Goal: Information Seeking & Learning: Learn about a topic

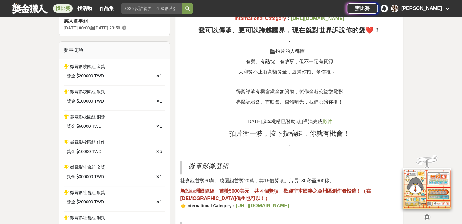
scroll to position [213, 0]
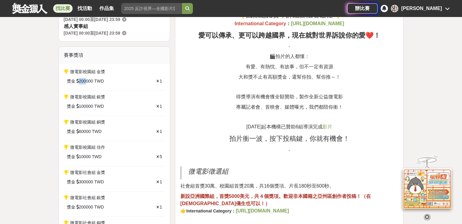
click at [85, 80] on div "獎金 200000 TWD" at bounding box center [99, 81] width 64 height 6
click at [85, 80] on span "200000" at bounding box center [86, 81] width 14 height 6
drag, startPoint x: 91, startPoint y: 80, endPoint x: 83, endPoint y: 80, distance: 8.2
click at [83, 80] on span "200000" at bounding box center [86, 81] width 14 height 6
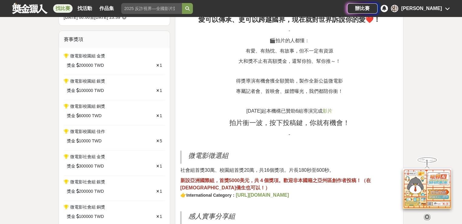
scroll to position [334, 0]
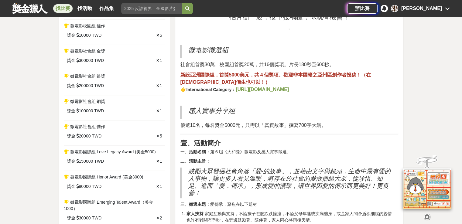
drag, startPoint x: 220, startPoint y: 65, endPoint x: 269, endPoint y: 72, distance: 49.7
click at [269, 72] on strong "，首獎5000美元，共４個獎項。歡迎非本國籍之亞州區創作者投稿！（在[DEMOGRAPHIC_DATA]僑生也可以！）" at bounding box center [275, 78] width 191 height 12
drag, startPoint x: 225, startPoint y: 74, endPoint x: 242, endPoint y: 75, distance: 17.6
click at [238, 75] on strong "，首獎5000美元，共４個獎項。歡迎非本國籍之亞州區創作者投稿！（在[DEMOGRAPHIC_DATA]僑生也可以！）" at bounding box center [275, 78] width 191 height 12
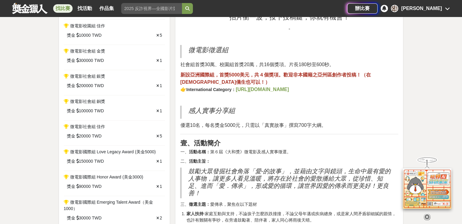
click at [241, 76] on strong "，首獎5000美元，共４個獎項。歡迎非本國籍之亞州區創作者投稿！（在[DEMOGRAPHIC_DATA]僑生也可以！）" at bounding box center [275, 78] width 191 height 12
drag, startPoint x: 219, startPoint y: 73, endPoint x: 247, endPoint y: 74, distance: 28.3
click at [246, 74] on strong "，首獎5000美元，共４個獎項。歡迎非本國籍之亞州區創作者投稿！（在[DEMOGRAPHIC_DATA]僑生也可以！）" at bounding box center [275, 78] width 191 height 12
click at [247, 74] on strong "，首獎5000美元，共４個獎項。歡迎非本國籍之亞州區創作者投稿！（在[DEMOGRAPHIC_DATA]僑生也可以！）" at bounding box center [275, 78] width 191 height 12
drag, startPoint x: 251, startPoint y: 75, endPoint x: 218, endPoint y: 72, distance: 32.9
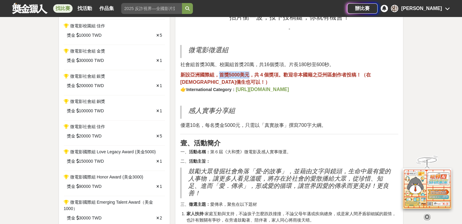
click at [218, 72] on strong "，首獎5000美元，共４個獎項。歡迎非本國籍之亞州區創作者投稿！（在[DEMOGRAPHIC_DATA]僑生也可以！）" at bounding box center [275, 78] width 191 height 12
click at [293, 65] on span "社會組首獎30萬、校園組首獎20萬，共16個獎項。片長180秒至600秒。" at bounding box center [257, 64] width 154 height 5
click at [309, 66] on span "社會組首獎30萬、校園組首獎20萬，共16個獎項。片長180秒至600秒。" at bounding box center [257, 64] width 154 height 5
drag, startPoint x: 178, startPoint y: 64, endPoint x: 264, endPoint y: 68, distance: 86.0
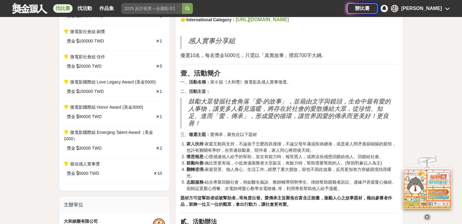
scroll to position [395, 0]
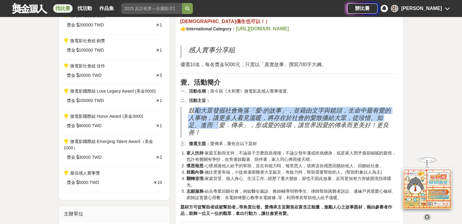
drag, startPoint x: 192, startPoint y: 106, endPoint x: 223, endPoint y: 126, distance: 37.0
click at [223, 126] on h2 "鼓勵大眾發掘社會角落「愛-的故事」，並藉由文字與鏡頭，生命中最有愛的人事物，讓更多人看見溫暖，將存在於社會的愛散播給大眾，從珍惜、知足、進而「愛．傳承」，形成…" at bounding box center [290, 121] width 204 height 29
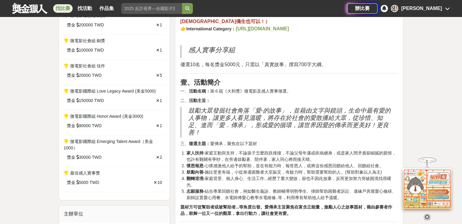
click at [210, 133] on h2 "鼓勵大眾發掘社會角落「愛-的故事」，並藉由文字與鏡頭，生命中最有愛的人事物，讓更多人看見溫暖，將存在於社會的愛散播給大眾，從珍惜、知足、進而「愛．傳承」，形成…" at bounding box center [290, 121] width 204 height 29
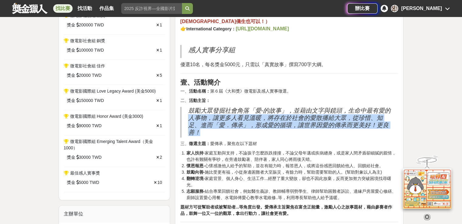
drag, startPoint x: 203, startPoint y: 132, endPoint x: 190, endPoint y: 115, distance: 21.2
click at [190, 115] on h2 "鼓勵大眾發掘社會角落「愛-的故事」，並藉由文字與鏡頭，生命中最有愛的人事物，讓更多人看見溫暖，將存在於社會的愛散播給大眾，從珍惜、知足、進而「愛．傳承」，形成…" at bounding box center [290, 121] width 204 height 29
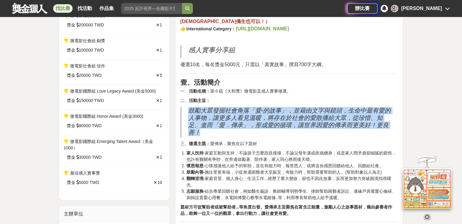
drag, startPoint x: 188, startPoint y: 107, endPoint x: 201, endPoint y: 130, distance: 26.1
click at [201, 130] on h2 "鼓勵大眾發掘社會角落「愛-的故事」，並藉由文字與鏡頭，生命中最有愛的人事物，讓更多人看見溫暖，將存在於社會的愛散播給大眾，從珍惜、知足、進而「愛．傳承」，形成…" at bounding box center [290, 121] width 204 height 29
drag, startPoint x: 203, startPoint y: 133, endPoint x: 188, endPoint y: 112, distance: 25.6
click at [188, 112] on h2 "鼓勵大眾發掘社會角落「愛-的故事」，並藉由文字與鏡頭，生命中最有愛的人事物，讓更多人看見溫暖，將存在於社會的愛散播給大眾，從珍惜、知足、進而「愛．傳承」，形成…" at bounding box center [290, 121] width 204 height 29
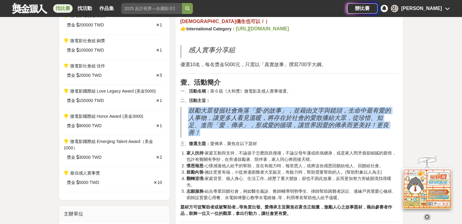
click at [188, 112] on h2 "鼓勵大眾發掘社會角落「愛-的故事」，並藉由文字與鏡頭，生命中最有愛的人事物，讓更多人看見溫暖，將存在於社會的愛散播給大眾，從珍惜、知足、進而「愛．傳承」，形成…" at bounding box center [290, 121] width 204 height 29
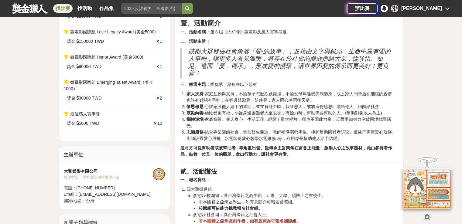
scroll to position [456, 0]
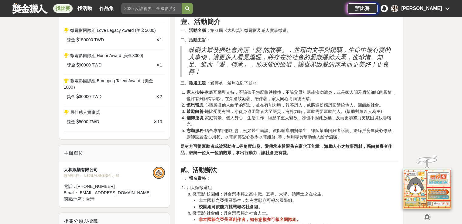
drag, startPoint x: 196, startPoint y: 88, endPoint x: 229, endPoint y: 143, distance: 64.0
click at [229, 144] on strong "題材方可從幫助者或被幫助者...等角度出發。愛傳承主旨聚焦在富含正能量，激勵人心之故事題材，藉由參賽者作品，鼓舞一位又一位的觀眾，拿出行動力，讓社會更有愛。" at bounding box center [286, 149] width 212 height 11
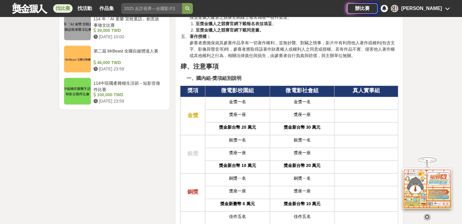
scroll to position [1208, 0]
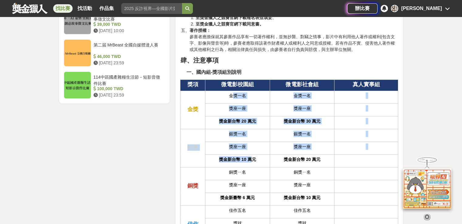
drag, startPoint x: 231, startPoint y: 97, endPoint x: 258, endPoint y: 166, distance: 74.1
click at [258, 166] on tbody "獎項 微電影校園組 微電影社會組 真人實事組 金獎 金獎一名 金獎一名 獎座一座 獎座一座 獎金新台幣 20 萬元 獎金新台幣 30 萬元 銀獎 銀獎一名 銀…" at bounding box center [289, 181] width 218 height 203
click at [258, 168] on td "銅獎ㄧ名" at bounding box center [237, 174] width 65 height 13
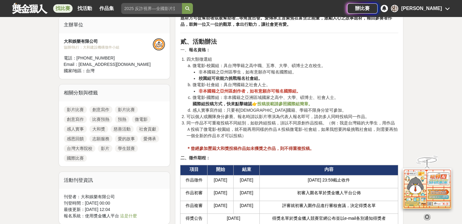
scroll to position [371, 0]
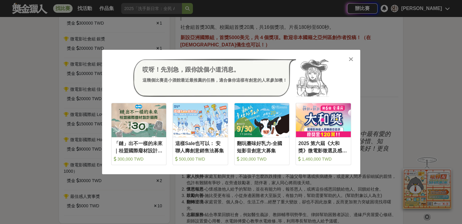
click at [353, 58] on div at bounding box center [351, 59] width 6 height 6
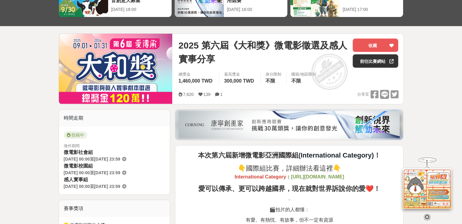
scroll to position [0, 0]
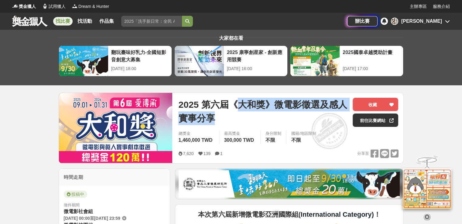
drag, startPoint x: 236, startPoint y: 101, endPoint x: 262, endPoint y: 120, distance: 32.6
click at [262, 120] on span "2025 第六屆《大和獎》微電影徵選及感人實事分享" at bounding box center [262, 111] width 169 height 27
click at [263, 120] on span "2025 第六屆《大和獎》微電影徵選及感人實事分享" at bounding box center [262, 111] width 169 height 27
drag, startPoint x: 254, startPoint y: 120, endPoint x: 230, endPoint y: 104, distance: 28.4
click at [230, 104] on span "2025 第六屆《大和獎》微電影徵選及感人實事分享" at bounding box center [262, 111] width 169 height 27
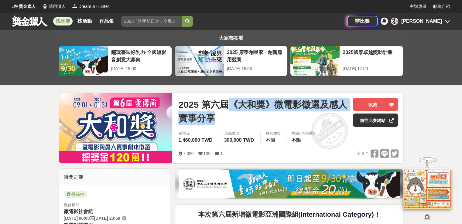
click at [230, 104] on span "2025 第六屆《大和獎》微電影徵選及感人實事分享" at bounding box center [262, 111] width 169 height 27
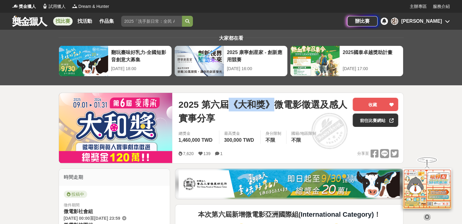
drag, startPoint x: 230, startPoint y: 103, endPoint x: 274, endPoint y: 104, distance: 44.4
click at [274, 104] on span "2025 第六屆《大和獎》微電影徵選及感人實事分享" at bounding box center [262, 111] width 169 height 27
click at [225, 120] on span "2025 第六屆《大和獎》微電影徵選及感人實事分享" at bounding box center [262, 111] width 169 height 27
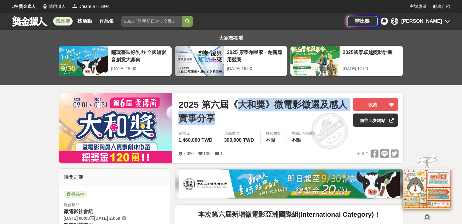
drag, startPoint x: 231, startPoint y: 117, endPoint x: 235, endPoint y: 104, distance: 14.2
click at [235, 104] on span "2025 第六屆《大和獎》微電影徵選及感人實事分享" at bounding box center [262, 111] width 169 height 27
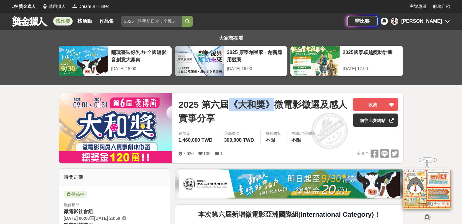
drag, startPoint x: 238, startPoint y: 104, endPoint x: 276, endPoint y: 107, distance: 38.4
click at [276, 107] on span "2025 第六屆《大和獎》微電影徵選及感人實事分享" at bounding box center [262, 111] width 169 height 27
click at [244, 118] on span "2025 第六屆《大和獎》微電影徵選及感人實事分享" at bounding box center [262, 111] width 169 height 27
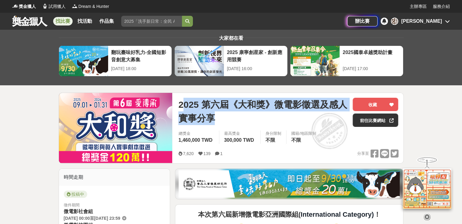
click at [246, 118] on span "2025 第六屆《大和獎》微電影徵選及感人實事分享" at bounding box center [262, 111] width 169 height 27
drag, startPoint x: 235, startPoint y: 119, endPoint x: 181, endPoint y: 98, distance: 58.0
click at [181, 98] on span "2025 第六屆《大和獎》微電影徵選及感人實事分享" at bounding box center [262, 111] width 169 height 27
click at [180, 98] on span "2025 第六屆《大和獎》微電影徵選及感人實事分享" at bounding box center [262, 111] width 169 height 27
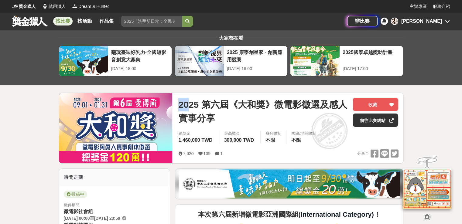
drag, startPoint x: 180, startPoint y: 102, endPoint x: 226, endPoint y: 119, distance: 48.6
click at [215, 115] on span "2025 第六屆《大和獎》微電影徵選及感人實事分享" at bounding box center [262, 111] width 169 height 27
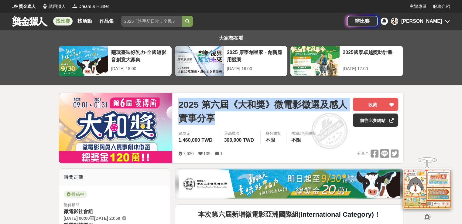
click at [226, 119] on span "2025 第六屆《大和獎》微電影徵選及感人實事分享" at bounding box center [262, 111] width 169 height 27
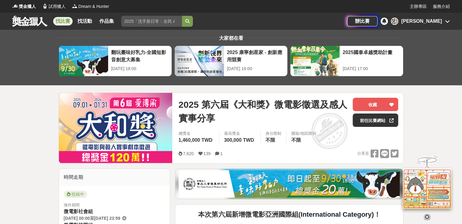
drag, startPoint x: 226, startPoint y: 119, endPoint x: 187, endPoint y: 104, distance: 42.0
click at [187, 104] on span "2025 第六屆《大和獎》微電影徵選及感人實事分享" at bounding box center [262, 111] width 169 height 27
click at [183, 105] on span "2025 第六屆《大和獎》微電影徵選及感人實事分享" at bounding box center [262, 111] width 169 height 27
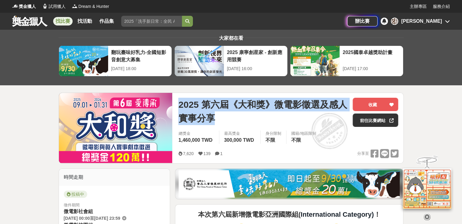
drag, startPoint x: 180, startPoint y: 105, endPoint x: 226, endPoint y: 120, distance: 48.6
click at [226, 120] on span "2025 第六屆《大和獎》微電影徵選及感人實事分享" at bounding box center [262, 111] width 169 height 27
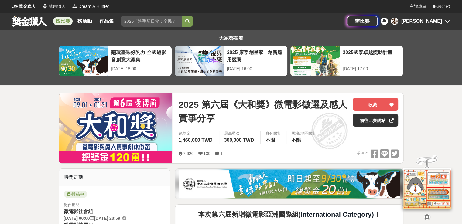
drag, startPoint x: 217, startPoint y: 118, endPoint x: 183, endPoint y: 101, distance: 37.9
click at [185, 102] on span "2025 第六屆《大和獎》微電影徵選及感人實事分享" at bounding box center [262, 111] width 169 height 27
click at [178, 101] on div "2025 第六屆《大和獎》微電影徵選及感人實事分享 收藏 前往比賽網站 總獎金 1,460,000 TWD 最高獎金 300,000 TWD 身分限制 不限 …" at bounding box center [288, 128] width 230 height 70
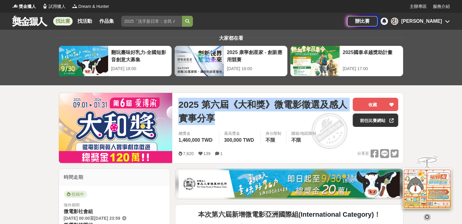
drag, startPoint x: 179, startPoint y: 103, endPoint x: 223, endPoint y: 115, distance: 45.3
click at [222, 115] on span "2025 第六屆《大和獎》微電影徵選及感人實事分享" at bounding box center [262, 111] width 169 height 27
click at [223, 115] on span "2025 第六屆《大和獎》微電影徵選及感人實事分享" at bounding box center [262, 111] width 169 height 27
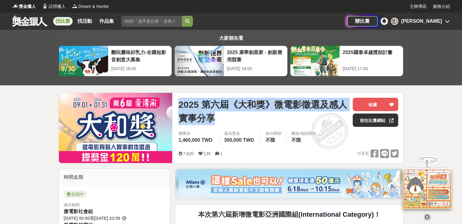
drag, startPoint x: 224, startPoint y: 115, endPoint x: 177, endPoint y: 100, distance: 48.7
click at [177, 99] on div "2025 第六屆《大和獎》微電影徵選及感人實事分享 收藏 前往比賽網站 總獎金 1,460,000 TWD 最高獎金 300,000 TWD 身分限制 不限 …" at bounding box center [288, 128] width 230 height 70
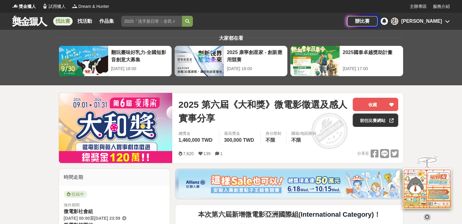
click at [177, 100] on div "2025 第六屆《大和獎》微電影徵選及感人實事分享 收藏 前往比賽網站 總獎金 1,460,000 TWD 最高獎金 300,000 TWD 身分限制 不限 …" at bounding box center [288, 128] width 230 height 70
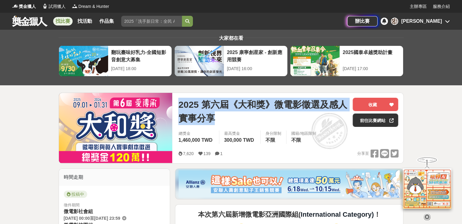
drag, startPoint x: 179, startPoint y: 102, endPoint x: 232, endPoint y: 122, distance: 56.7
click at [232, 122] on span "2025 第六屆《大和獎》微電影徵選及感人實事分享" at bounding box center [262, 111] width 169 height 27
click at [230, 119] on span "2025 第六屆《大和獎》微電影徵選及感人實事分享" at bounding box center [262, 111] width 169 height 27
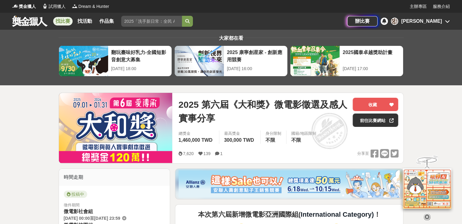
drag, startPoint x: 220, startPoint y: 118, endPoint x: 190, endPoint y: 103, distance: 34.1
click at [190, 104] on span "2025 第六屆《大和獎》微電影徵選及感人實事分享" at bounding box center [262, 111] width 169 height 27
click at [186, 104] on span "2025 第六屆《大和獎》微電影徵選及感人實事分享" at bounding box center [262, 111] width 169 height 27
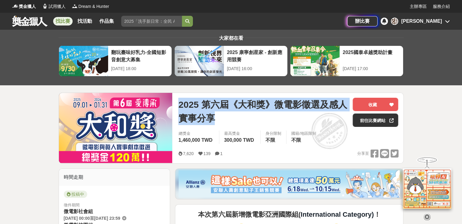
drag, startPoint x: 179, startPoint y: 106, endPoint x: 220, endPoint y: 117, distance: 42.5
click at [220, 117] on span "2025 第六屆《大和獎》微電影徵選及感人實事分享" at bounding box center [262, 111] width 169 height 27
click at [221, 117] on span "2025 第六屆《大和獎》微電影徵選及感人實事分享" at bounding box center [262, 111] width 169 height 27
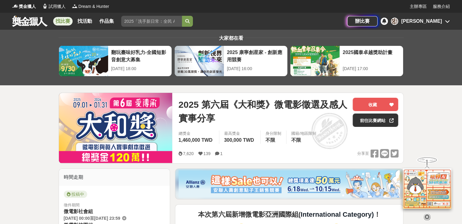
drag, startPoint x: 223, startPoint y: 114, endPoint x: 165, endPoint y: 99, distance: 60.0
click at [178, 104] on div "2025 第六屆《大和獎》微電影徵選及感人實事分享 收藏 前往比賽網站 總獎金 1,460,000 TWD 最高獎金 300,000 TWD 身分限制 不限 …" at bounding box center [288, 128] width 230 height 70
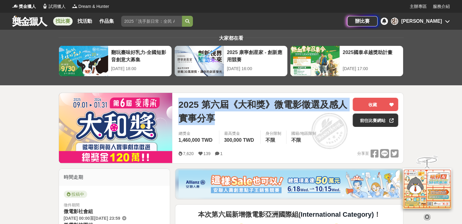
click at [180, 103] on span "2025 第六屆《大和獎》微電影徵選及感人實事分享" at bounding box center [262, 111] width 169 height 27
drag, startPoint x: 205, startPoint y: 113, endPoint x: 219, endPoint y: 116, distance: 14.3
click at [219, 116] on span "2025 第六屆《大和獎》微電影徵選及感人實事分享" at bounding box center [262, 111] width 169 height 27
drag, startPoint x: 227, startPoint y: 120, endPoint x: 177, endPoint y: 101, distance: 53.3
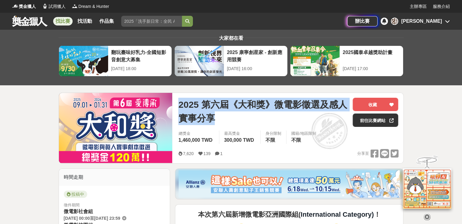
click at [177, 101] on div "2025 第六屆《大和獎》微電影徵選及感人實事分享 收藏 前往比賽網站 總獎金 1,460,000 TWD 最高獎金 300,000 TWD 身分限制 不限 …" at bounding box center [288, 128] width 230 height 70
click at [197, 107] on span "2025 第六屆《大和獎》微電影徵選及感人實事分享" at bounding box center [262, 111] width 169 height 27
click at [255, 105] on span "2025 第六屆《大和獎》微電影徵選及感人實事分享" at bounding box center [262, 111] width 169 height 27
click at [231, 107] on span "2025 第六屆《大和獎》微電影徵選及感人實事分享" at bounding box center [262, 111] width 169 height 27
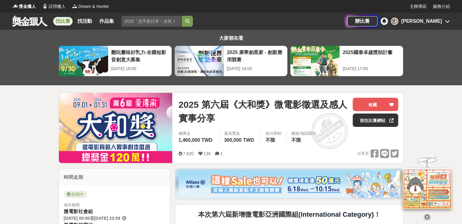
drag, startPoint x: 183, startPoint y: 102, endPoint x: 232, endPoint y: 121, distance: 52.2
click at [228, 120] on span "2025 第六屆《大和獎》微電影徵選及感人實事分享" at bounding box center [262, 111] width 169 height 27
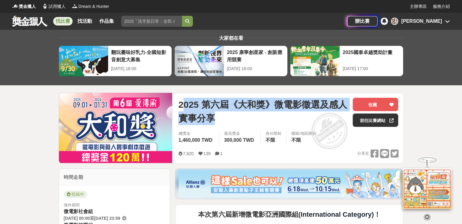
click at [233, 121] on span "2025 第六屆《大和獎》微電影徵選及感人實事分享" at bounding box center [262, 111] width 169 height 27
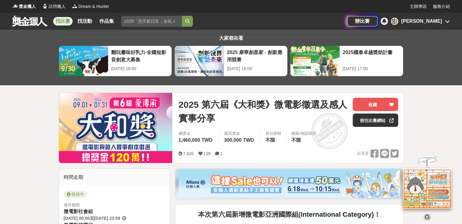
drag, startPoint x: 226, startPoint y: 120, endPoint x: 166, endPoint y: 98, distance: 63.3
click at [167, 98] on div "2025 第六屆《大和獎》微電影徵選及感人實事分享 收藏 前往比賽網站 總獎金 1,460,000 TWD 最高獎金 300,000 TWD 身分限制 不限 …" at bounding box center [231, 128] width 345 height 71
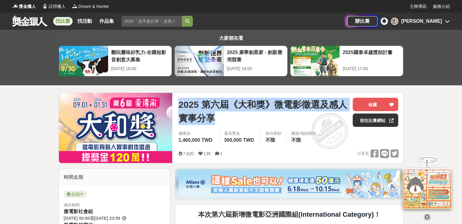
click at [176, 101] on div "2025 第六屆《大和獎》微電影徵選及感人實事分享 收藏 前往比賽網站 總獎金 1,460,000 TWD 最高獎金 300,000 TWD 身分限制 不限 …" at bounding box center [288, 128] width 230 height 70
drag, startPoint x: 177, startPoint y: 101, endPoint x: 222, endPoint y: 118, distance: 48.1
click at [222, 118] on div "2025 第六屆《大和獎》微電影徵選及感人實事分享 收藏 前往比賽網站 總獎金 1,460,000 TWD 最高獎金 300,000 TWD 身分限制 不限 …" at bounding box center [288, 128] width 230 height 70
click at [222, 118] on span "2025 第六屆《大和獎》微電影徵選及感人實事分享" at bounding box center [262, 111] width 169 height 27
drag, startPoint x: 224, startPoint y: 118, endPoint x: 186, endPoint y: 97, distance: 44.0
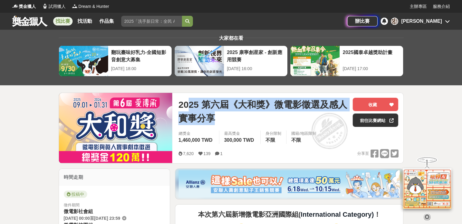
click at [186, 97] on div "2025 第六屆《大和獎》微電影徵選及感人實事分享 收藏 前往比賽網站 總獎金 1,460,000 TWD 最高獎金 300,000 TWD 身分限制 不限 …" at bounding box center [288, 128] width 230 height 70
click at [185, 102] on span "2025 第六屆《大和獎》微電影徵選及感人實事分享" at bounding box center [262, 111] width 169 height 27
click at [219, 119] on span "2025 第六屆《大和獎》微電影徵選及感人實事分享" at bounding box center [262, 111] width 169 height 27
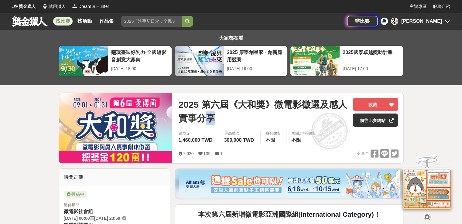
drag, startPoint x: 219, startPoint y: 119, endPoint x: 187, endPoint y: 104, distance: 35.9
click at [187, 104] on span "2025 第六屆《大和獎》微電影徵選及感人實事分享" at bounding box center [262, 111] width 169 height 27
click at [177, 103] on div "2025 第六屆《大和獎》微電影徵選及感人實事分享 收藏 前往比賽網站 總獎金 1,460,000 TWD 最高獎金 300,000 TWD 身分限制 不限 …" at bounding box center [288, 128] width 230 height 70
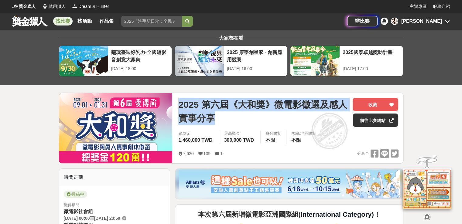
drag, startPoint x: 179, startPoint y: 103, endPoint x: 218, endPoint y: 112, distance: 40.7
click at [215, 112] on div "2025 第六屆《大和獎》微電影徵選及感人實事分享 收藏 前往比賽網站 總獎金 1,460,000 TWD 最高獎金 300,000 TWD 身分限制 不限 …" at bounding box center [288, 128] width 230 height 70
click at [228, 116] on span "2025 第六屆《大和獎》微電影徵選及感人實事分享" at bounding box center [262, 111] width 169 height 27
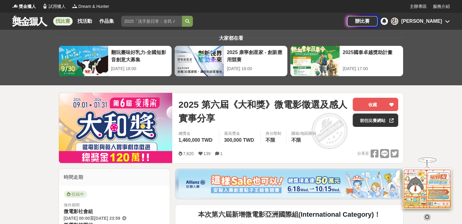
drag, startPoint x: 229, startPoint y: 121, endPoint x: 187, endPoint y: 102, distance: 46.1
click at [189, 103] on span "2025 第六屆《大和獎》微電影徵選及感人實事分享" at bounding box center [262, 111] width 169 height 27
click at [186, 101] on span "2025 第六屆《大和獎》微電影徵選及感人實事分享" at bounding box center [262, 111] width 169 height 27
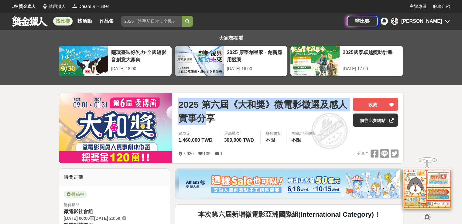
drag, startPoint x: 179, startPoint y: 102, endPoint x: 220, endPoint y: 119, distance: 44.3
click at [219, 119] on span "2025 第六屆《大和獎》微電影徵選及感人實事分享" at bounding box center [262, 111] width 169 height 27
click at [222, 119] on span "2025 第六屆《大和獎》微電影徵選及感人實事分享" at bounding box center [262, 111] width 169 height 27
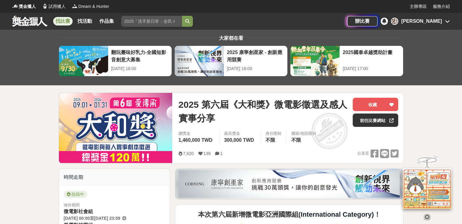
click at [213, 114] on span "2025 第六屆《大和獎》微電影徵選及感人實事分享" at bounding box center [262, 111] width 169 height 27
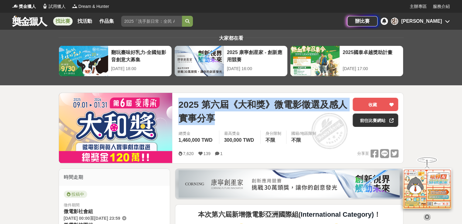
drag, startPoint x: 222, startPoint y: 119, endPoint x: 177, endPoint y: 100, distance: 48.6
click at [178, 100] on div "2025 第六屆《大和獎》微電影徵選及感人實事分享 收藏 前往比賽網站 總獎金 1,460,000 TWD 最高獎金 300,000 TWD 身分限制 不限 …" at bounding box center [288, 128] width 230 height 70
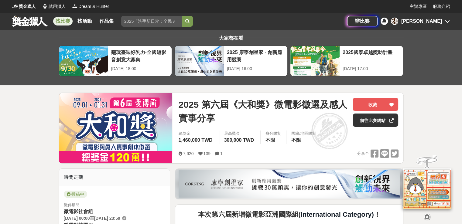
click at [177, 100] on div "2025 第六屆《大和獎》微電影徵選及感人實事分享 收藏 前往比賽網站 總獎金 1,460,000 TWD 最高獎金 300,000 TWD 身分限制 不限 …" at bounding box center [288, 128] width 230 height 70
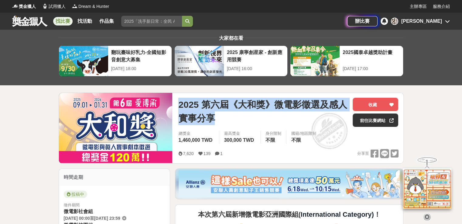
drag, startPoint x: 184, startPoint y: 106, endPoint x: 231, endPoint y: 123, distance: 49.6
click at [231, 123] on span "2025 第六屆《大和獎》微電影徵選及感人實事分享" at bounding box center [262, 111] width 169 height 27
drag, startPoint x: 218, startPoint y: 120, endPoint x: 179, endPoint y: 100, distance: 44.6
click at [182, 102] on span "2025 第六屆《大和獎》微電影徵選及感人實事分享" at bounding box center [262, 111] width 169 height 27
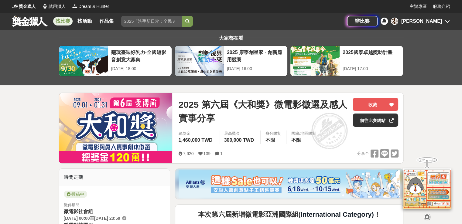
click at [179, 100] on span "2025 第六屆《大和獎》微電影徵選及感人實事分享" at bounding box center [262, 111] width 169 height 27
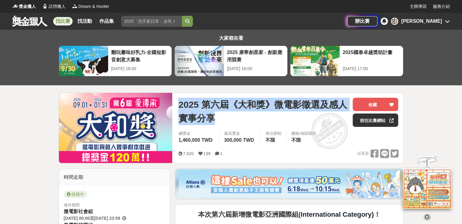
drag, startPoint x: 178, startPoint y: 104, endPoint x: 238, endPoint y: 120, distance: 61.5
click at [238, 120] on span "2025 第六屆《大和獎》微電影徵選及感人實事分享" at bounding box center [262, 111] width 169 height 27
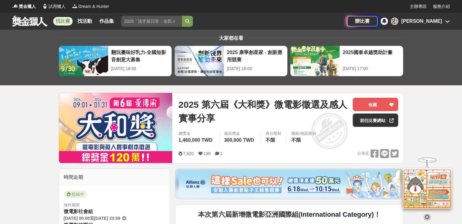
drag, startPoint x: 238, startPoint y: 120, endPoint x: 193, endPoint y: 105, distance: 47.1
click at [204, 108] on span "2025 第六屆《大和獎》微電影徵選及感人實事分享" at bounding box center [262, 111] width 169 height 27
click at [185, 104] on span "2025 第六屆《大和獎》微電影徵選及感人實事分享" at bounding box center [262, 111] width 169 height 27
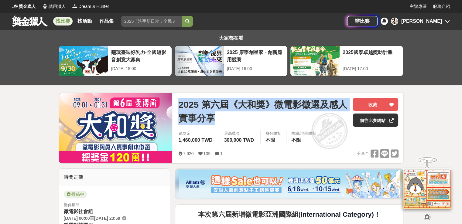
drag, startPoint x: 177, startPoint y: 104, endPoint x: 233, endPoint y: 121, distance: 58.4
click at [233, 121] on div "2025 第六屆《大和獎》微電影徵選及感人實事分享 收藏 前往比賽網站 總獎金 1,460,000 TWD 最高獎金 300,000 TWD 身分限制 不限 …" at bounding box center [288, 128] width 230 height 70
click at [233, 121] on span "2025 第六屆《大和獎》微電影徵選及感人實事分享" at bounding box center [262, 111] width 169 height 27
click at [226, 119] on span "2025 第六屆《大和獎》微電影徵選及感人實事分享" at bounding box center [262, 111] width 169 height 27
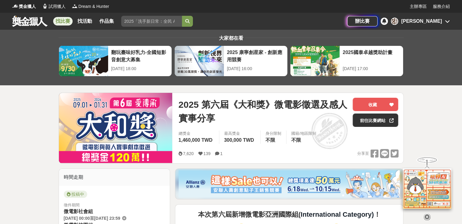
drag, startPoint x: 212, startPoint y: 116, endPoint x: 181, endPoint y: 101, distance: 34.1
click at [190, 106] on span "2025 第六屆《大和獎》微電影徵選及感人實事分享" at bounding box center [262, 111] width 169 height 27
click at [183, 102] on span "2025 第六屆《大和獎》微電影徵選及感人實事分享" at bounding box center [262, 111] width 169 height 27
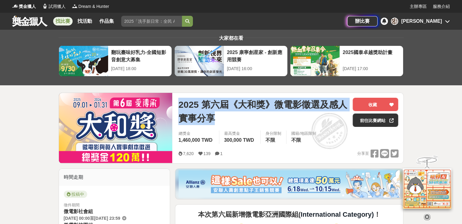
drag, startPoint x: 188, startPoint y: 108, endPoint x: 227, endPoint y: 115, distance: 39.5
click at [222, 114] on span "2025 第六屆《大和獎》微電影徵選及感人實事分享" at bounding box center [262, 111] width 169 height 27
click at [227, 115] on span "2025 第六屆《大和獎》微電影徵選及感人實事分享" at bounding box center [262, 111] width 169 height 27
